Goal: Information Seeking & Learning: Learn about a topic

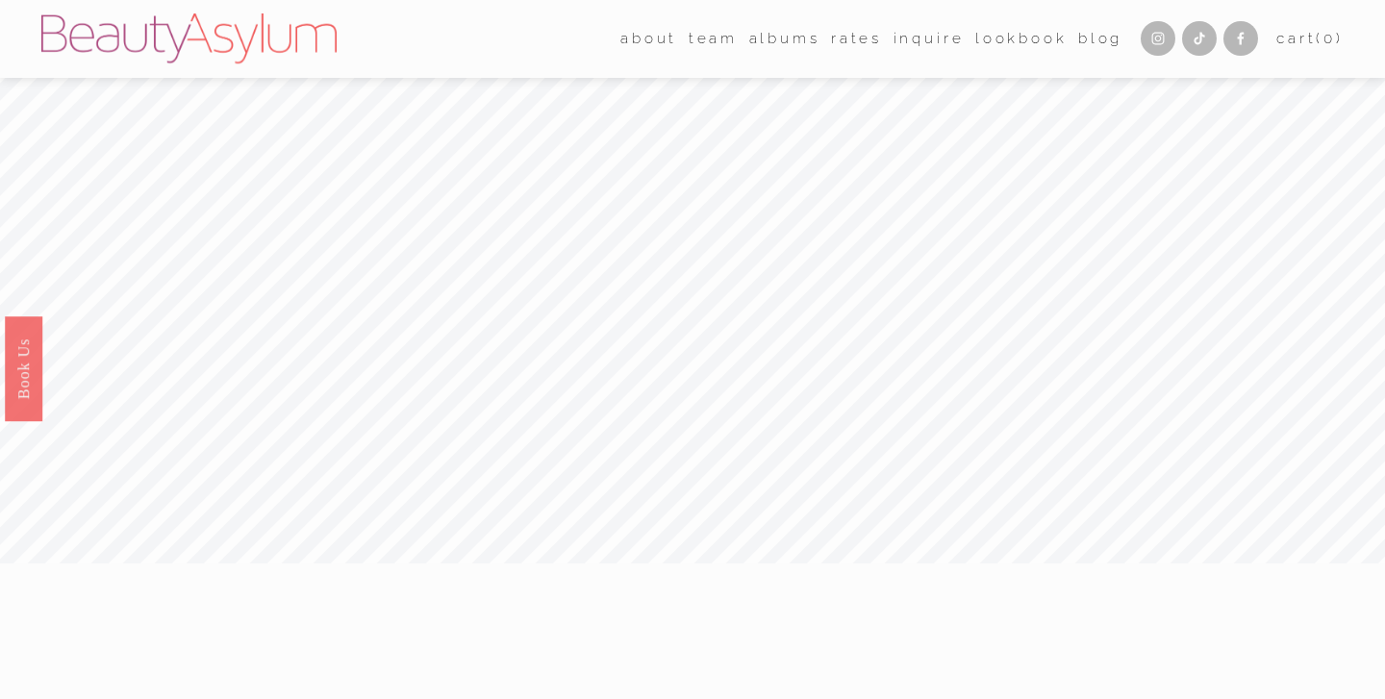
click at [1018, 39] on link "Lookbook" at bounding box center [1021, 39] width 92 height 30
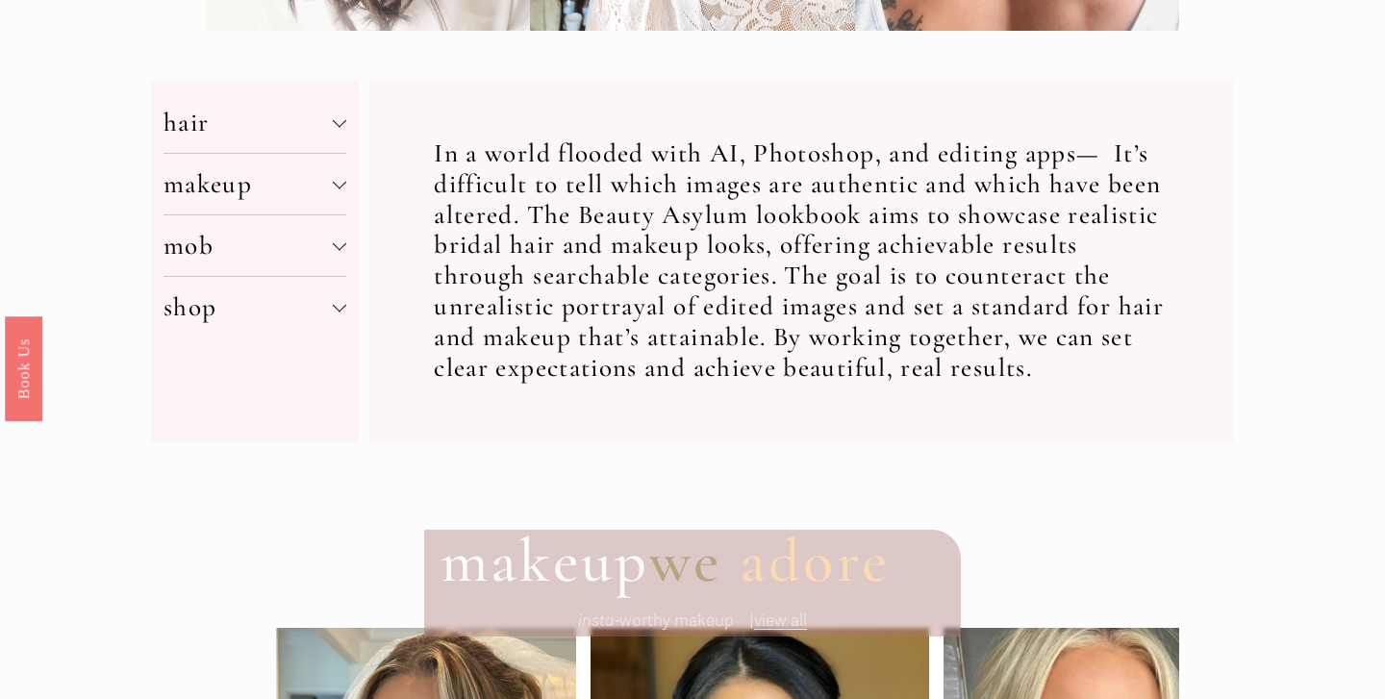
scroll to position [725, 0]
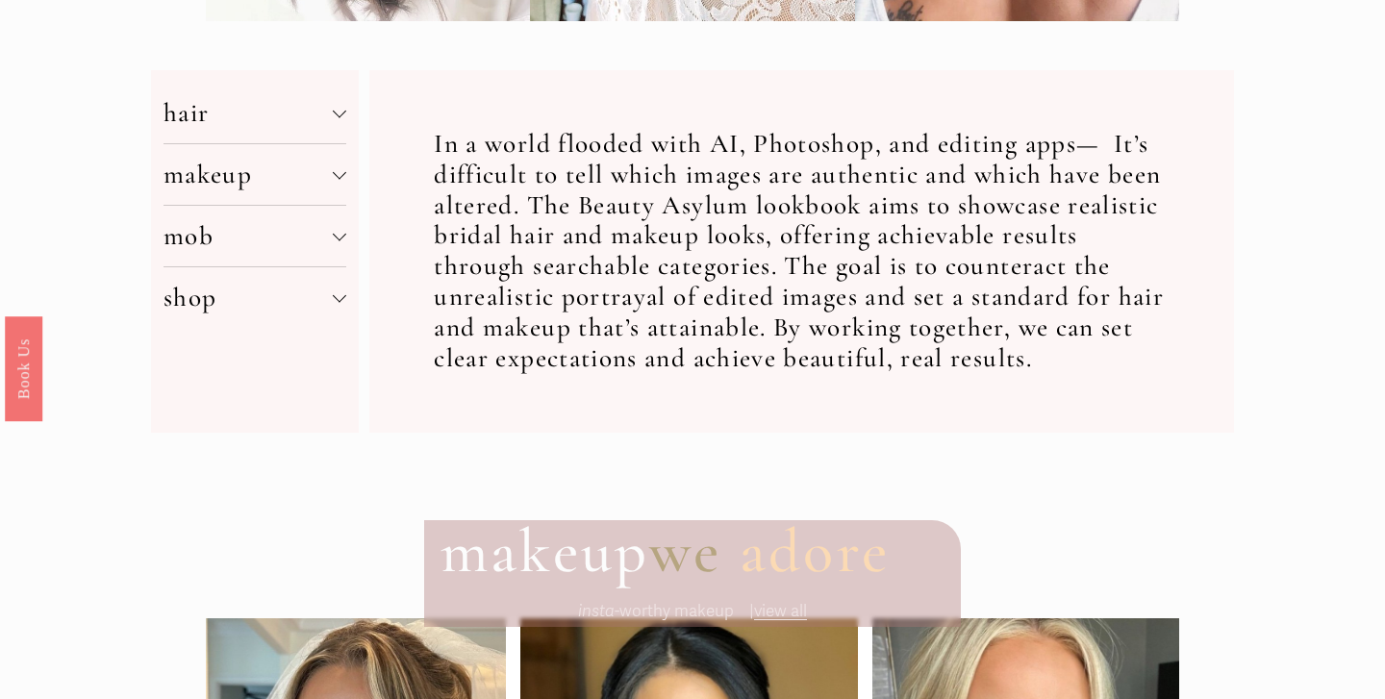
click at [339, 167] on div at bounding box center [339, 171] width 13 height 13
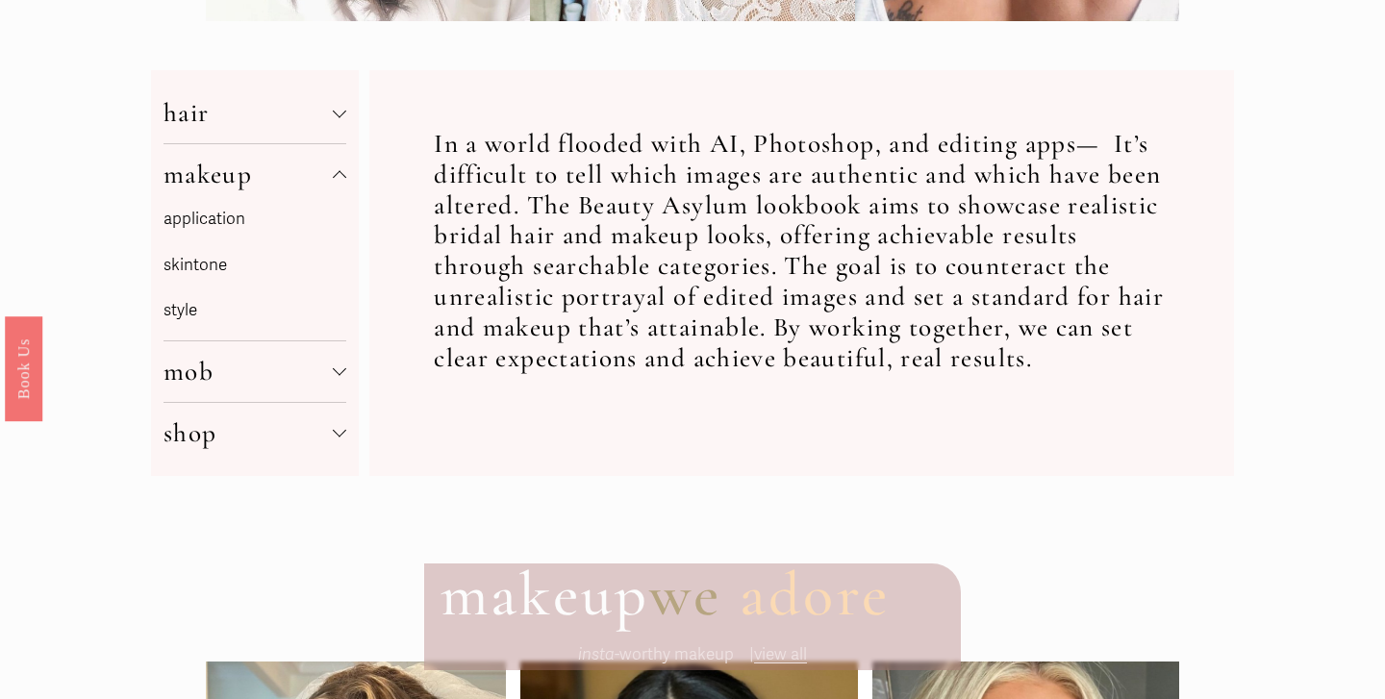
click at [339, 168] on div at bounding box center [339, 174] width 13 height 13
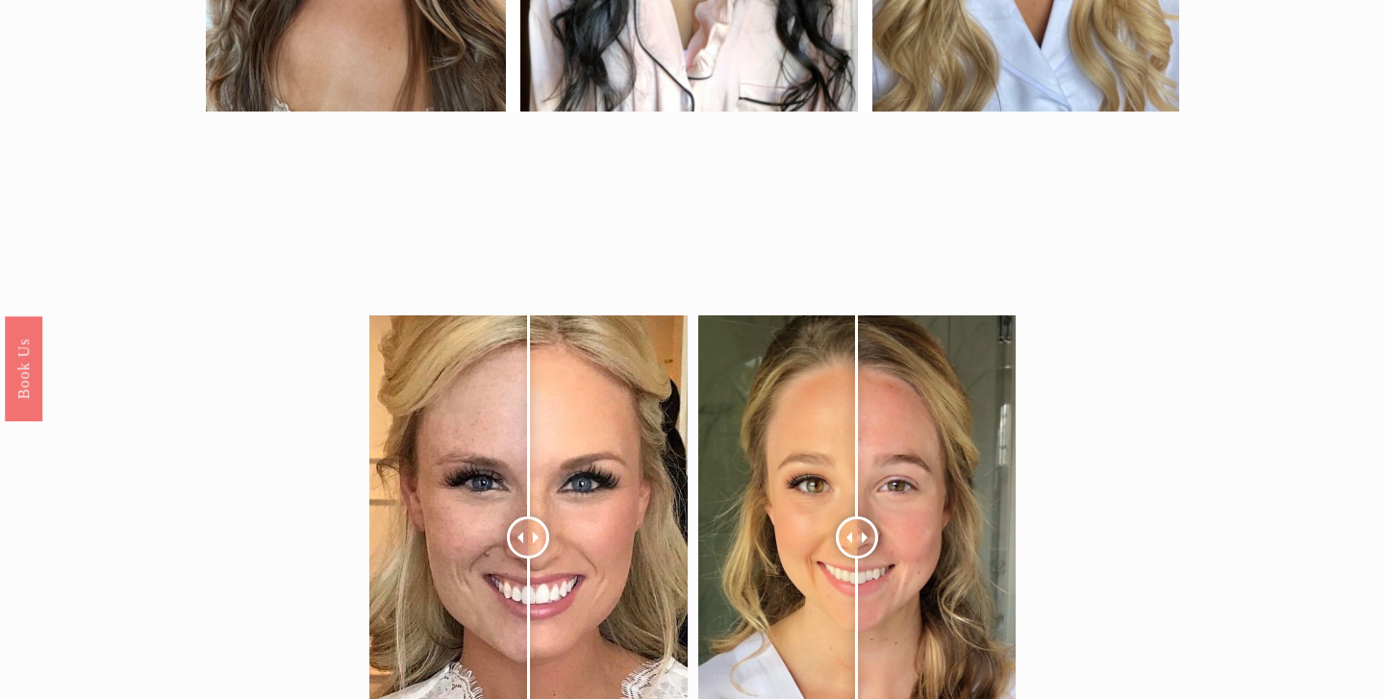
scroll to position [1810, 0]
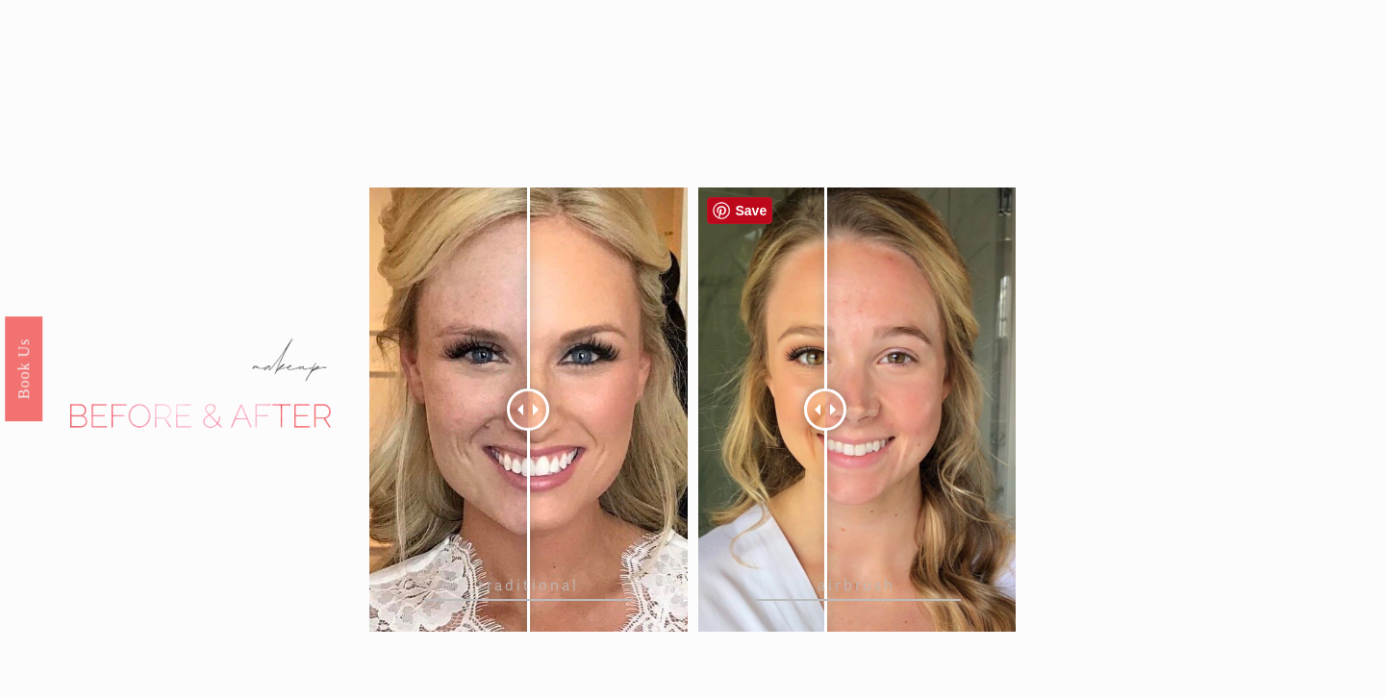
drag, startPoint x: 858, startPoint y: 408, endPoint x: 838, endPoint y: 415, distance: 21.6
click at [838, 416] on div at bounding box center [825, 410] width 42 height 42
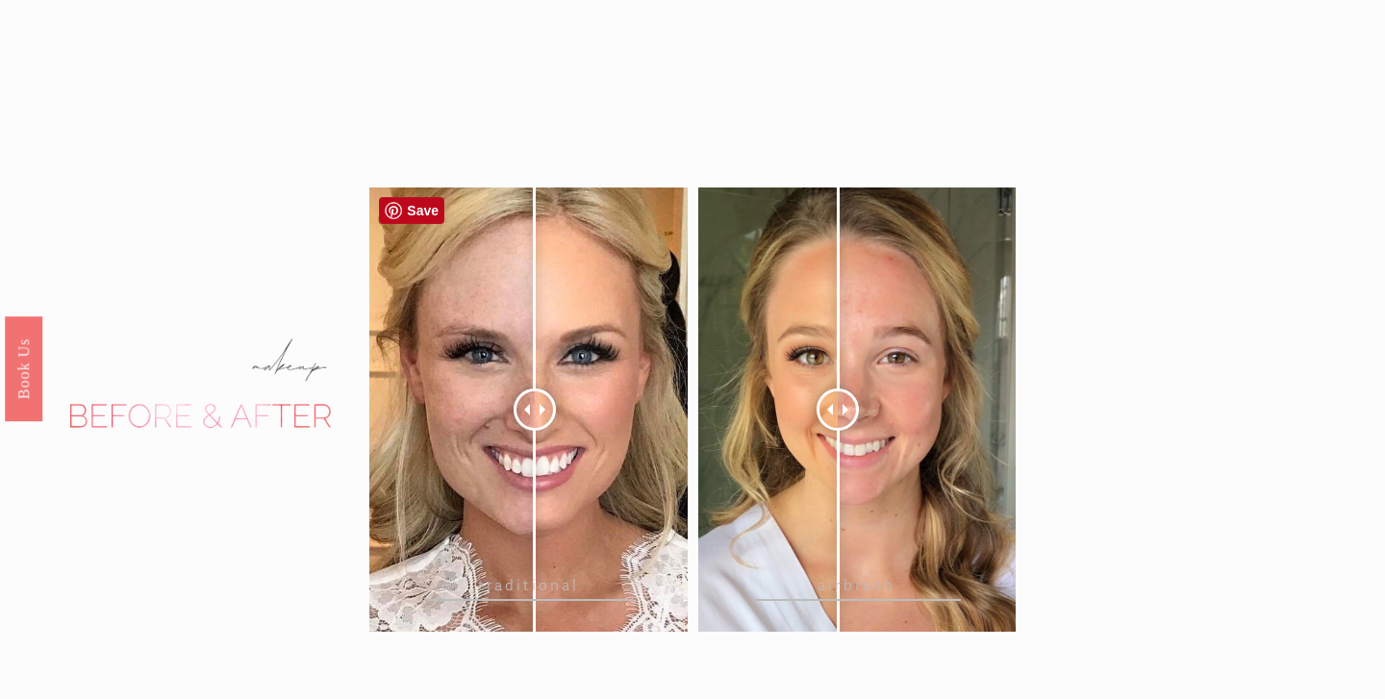
drag, startPoint x: 525, startPoint y: 421, endPoint x: 535, endPoint y: 415, distance: 11.2
click at [536, 415] on div at bounding box center [535, 410] width 42 height 42
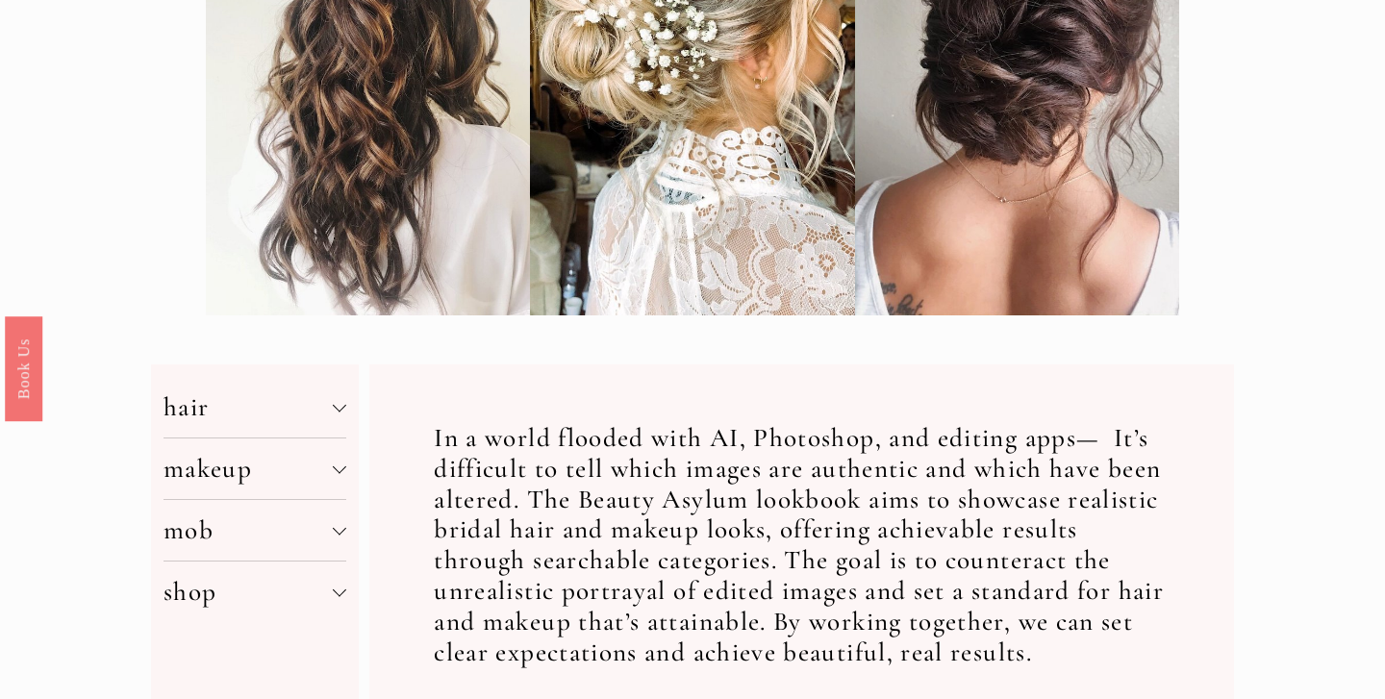
scroll to position [0, 0]
